Goal: Book appointment/travel/reservation

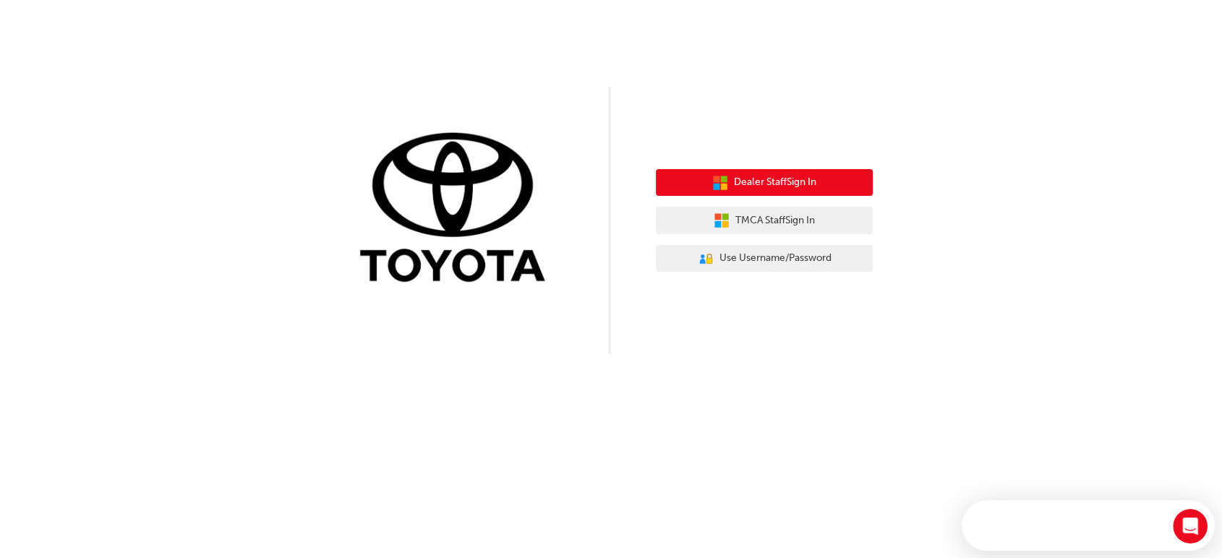
click at [793, 182] on span "Dealer Staff Sign In" at bounding box center [775, 182] width 82 height 17
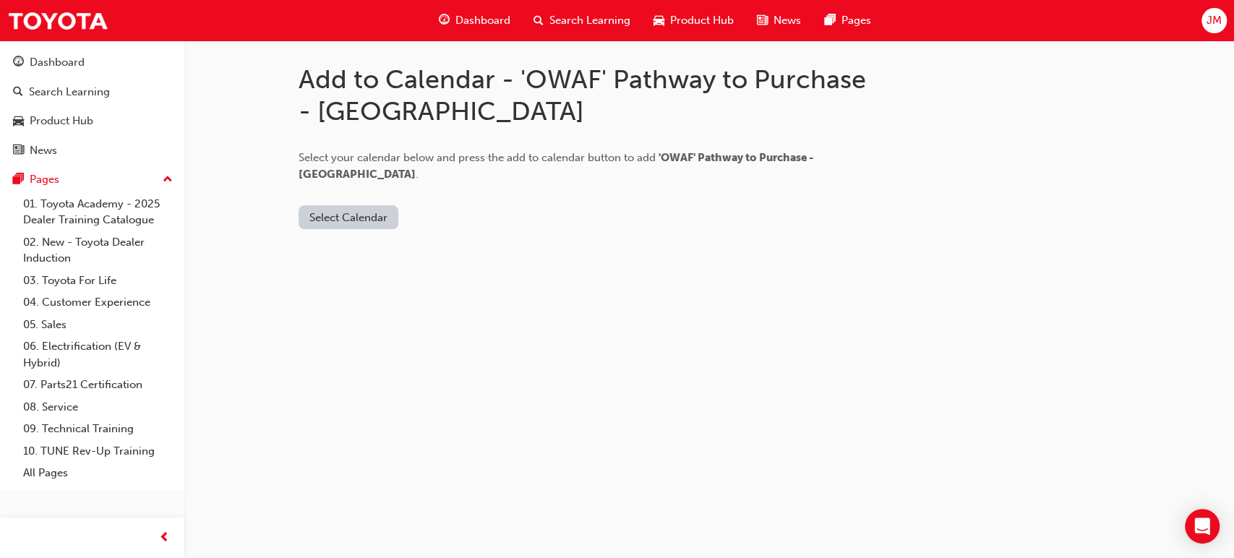
click at [360, 205] on button "Select Calendar" at bounding box center [349, 217] width 100 height 24
click at [363, 235] on div "[DOMAIN_NAME]" at bounding box center [350, 236] width 88 height 17
click at [340, 232] on div "[DOMAIN_NAME]" at bounding box center [350, 236] width 88 height 17
click at [375, 234] on div "[DOMAIN_NAME]" at bounding box center [350, 236] width 88 height 17
click at [363, 205] on button "[DOMAIN_NAME]" at bounding box center [353, 217] width 109 height 24
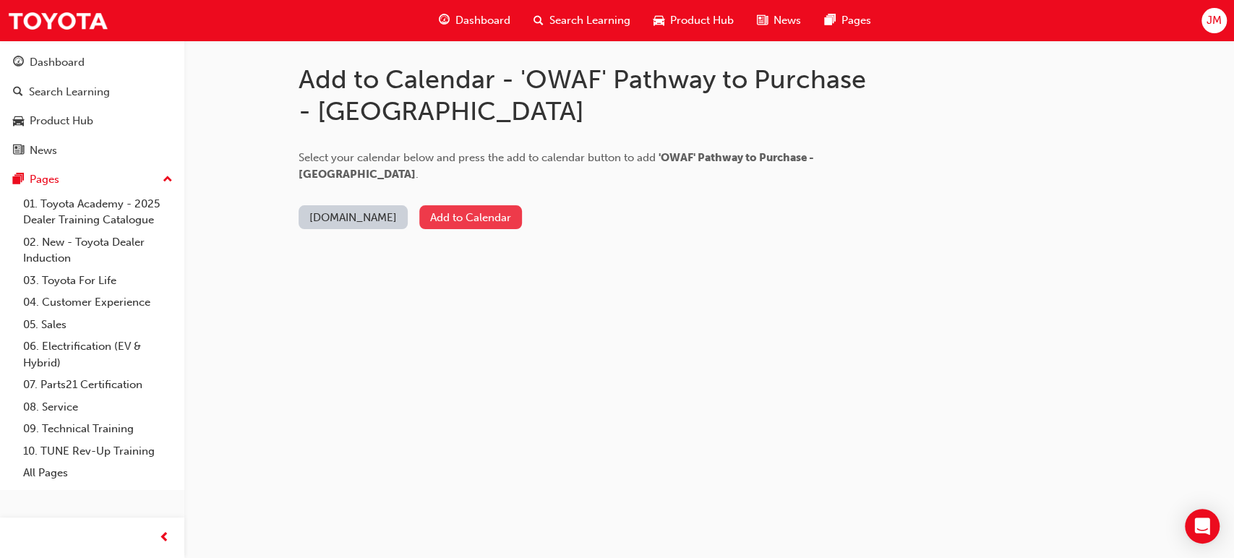
click at [471, 207] on button "Add to Calendar" at bounding box center [470, 217] width 103 height 24
